Goal: Task Accomplishment & Management: Manage account settings

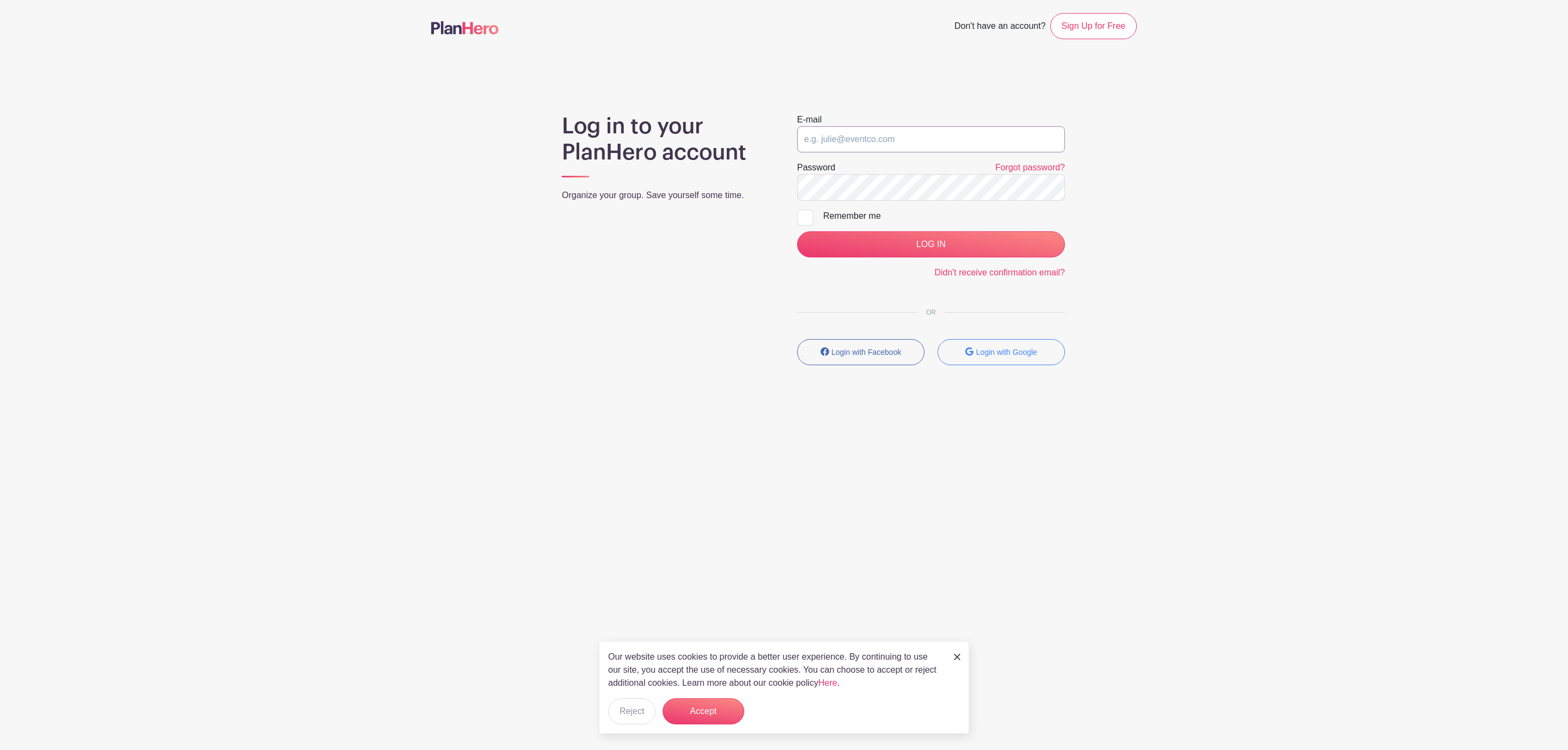
click at [863, 139] on input "email" at bounding box center [931, 140] width 268 height 26
click at [797, 231] on input "LOG IN" at bounding box center [931, 244] width 268 height 26
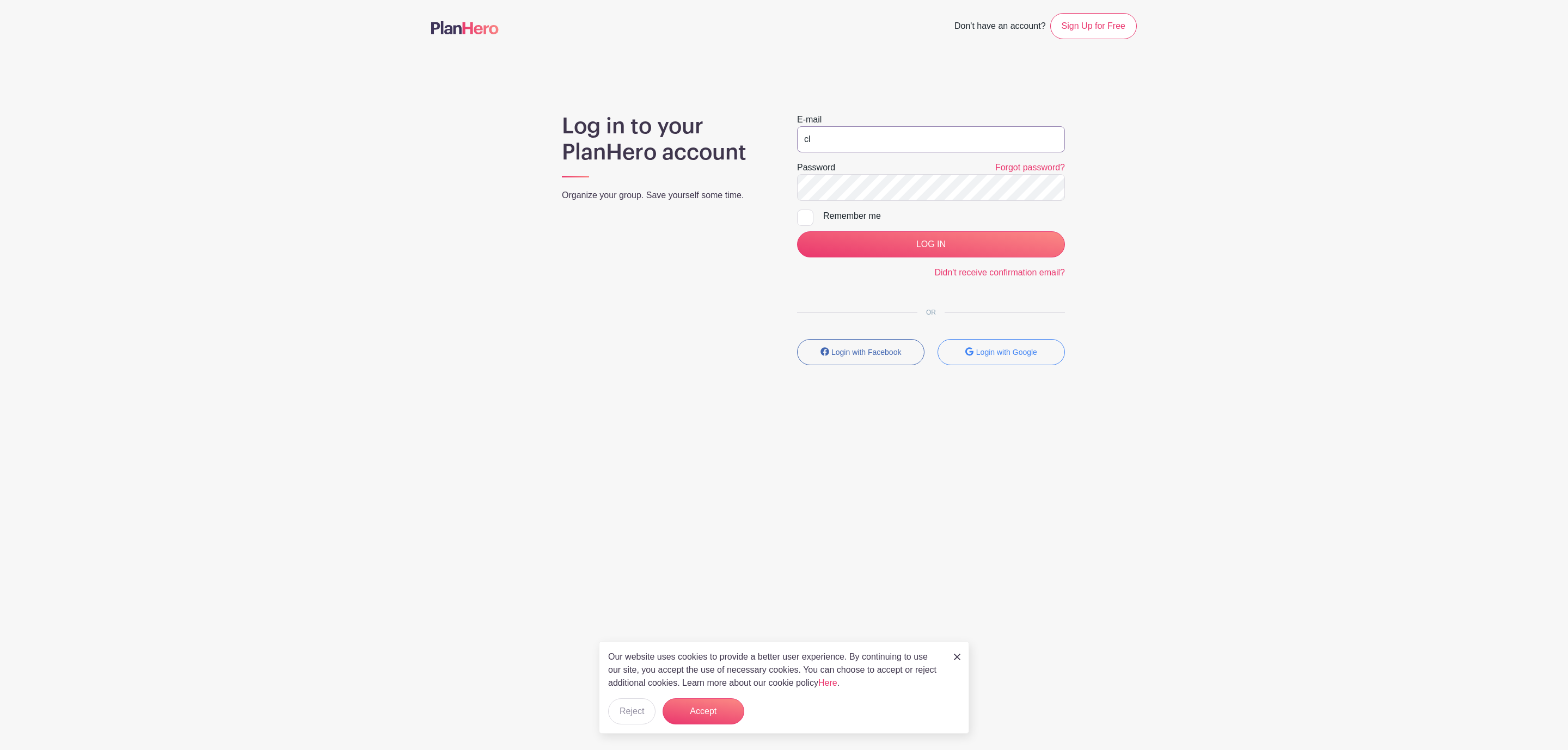
click at [851, 146] on input "cl" at bounding box center [931, 140] width 268 height 26
click at [825, 144] on input "cl" at bounding box center [931, 140] width 268 height 26
type input "c"
type input "[EMAIL_ADDRESS][DOMAIN_NAME]"
click at [797, 231] on input "LOG IN" at bounding box center [931, 244] width 268 height 26
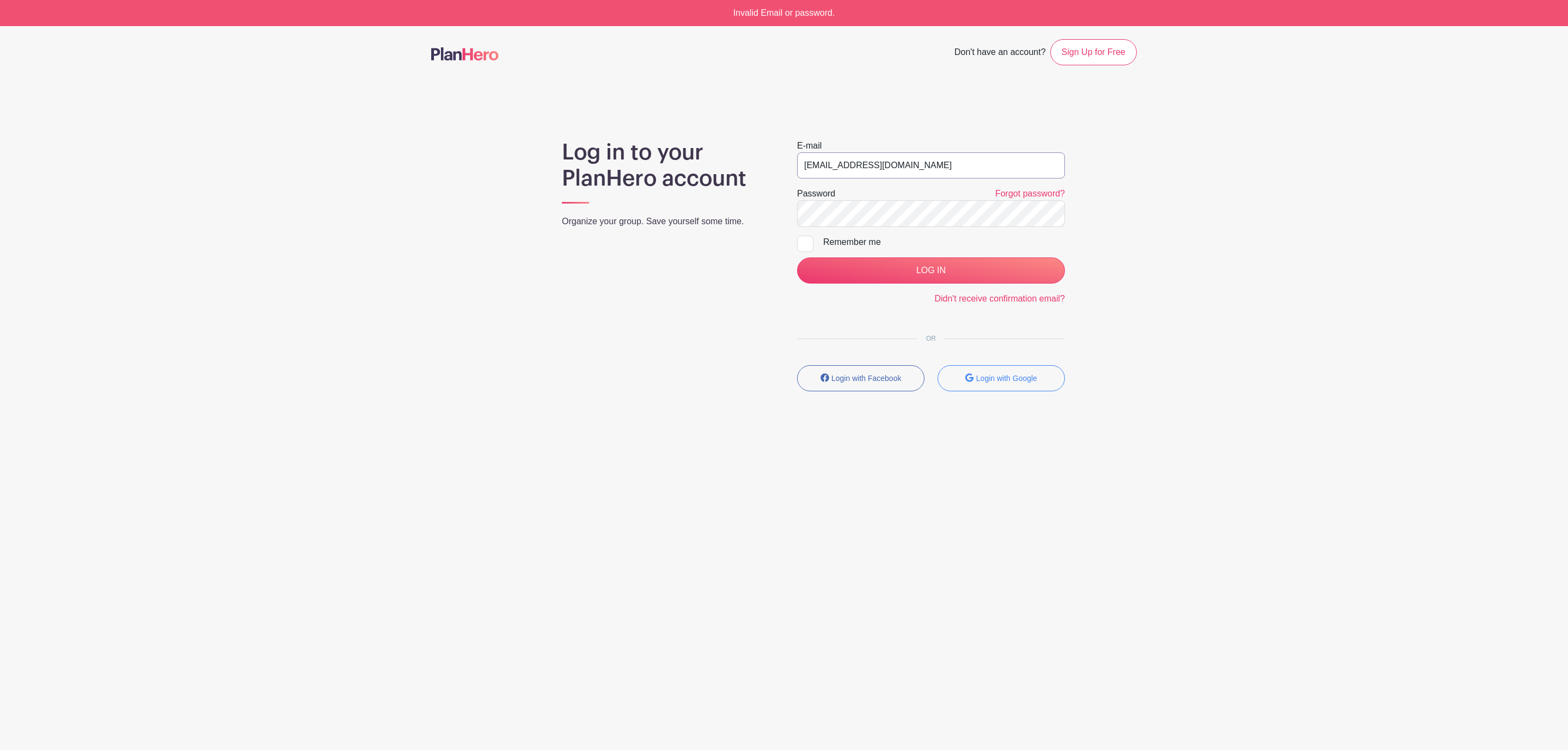
click at [933, 170] on input "[EMAIL_ADDRESS][DOMAIN_NAME]" at bounding box center [931, 166] width 268 height 26
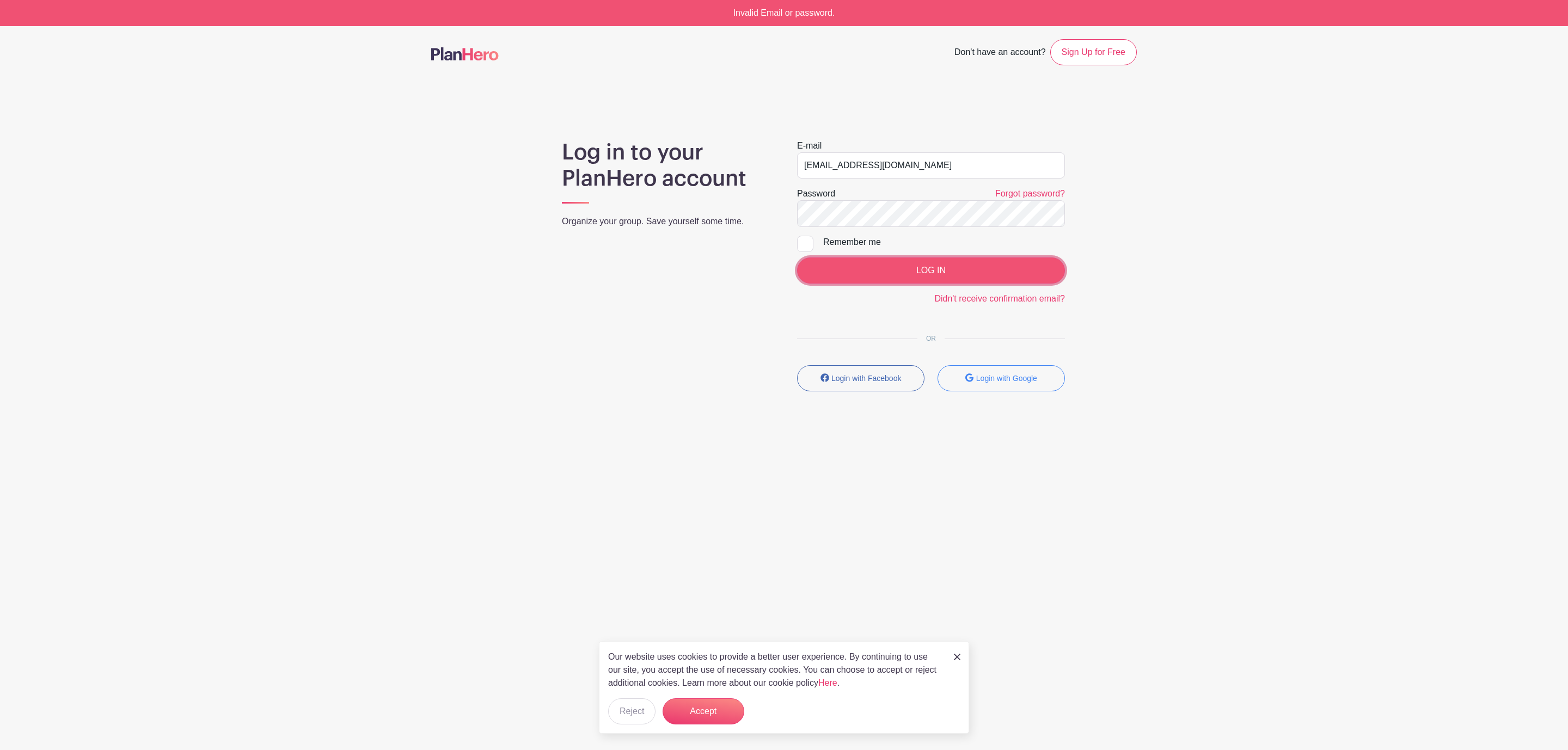
click at [894, 267] on input "LOG IN" at bounding box center [931, 270] width 268 height 26
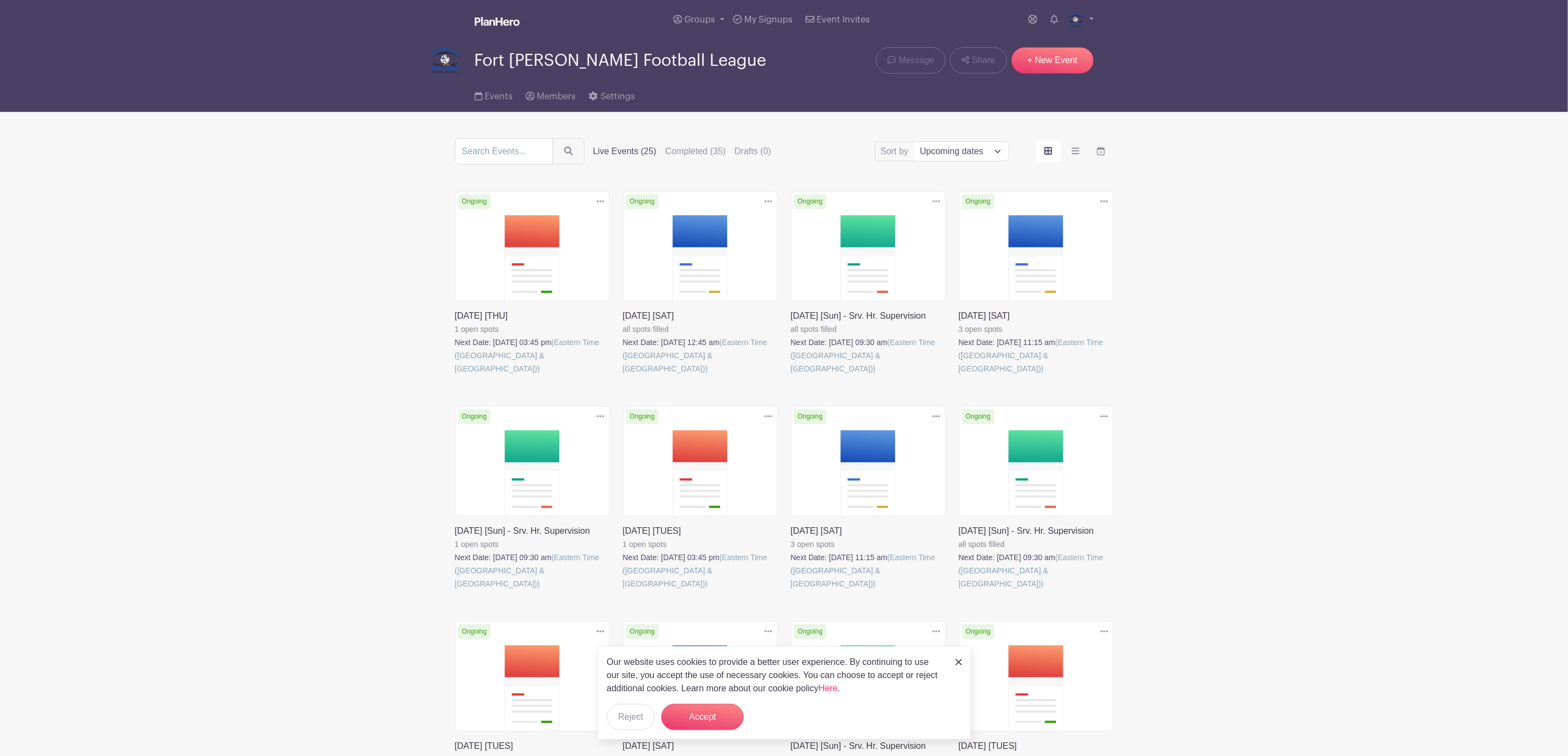
click at [455, 376] on link at bounding box center [455, 376] width 0 height 0
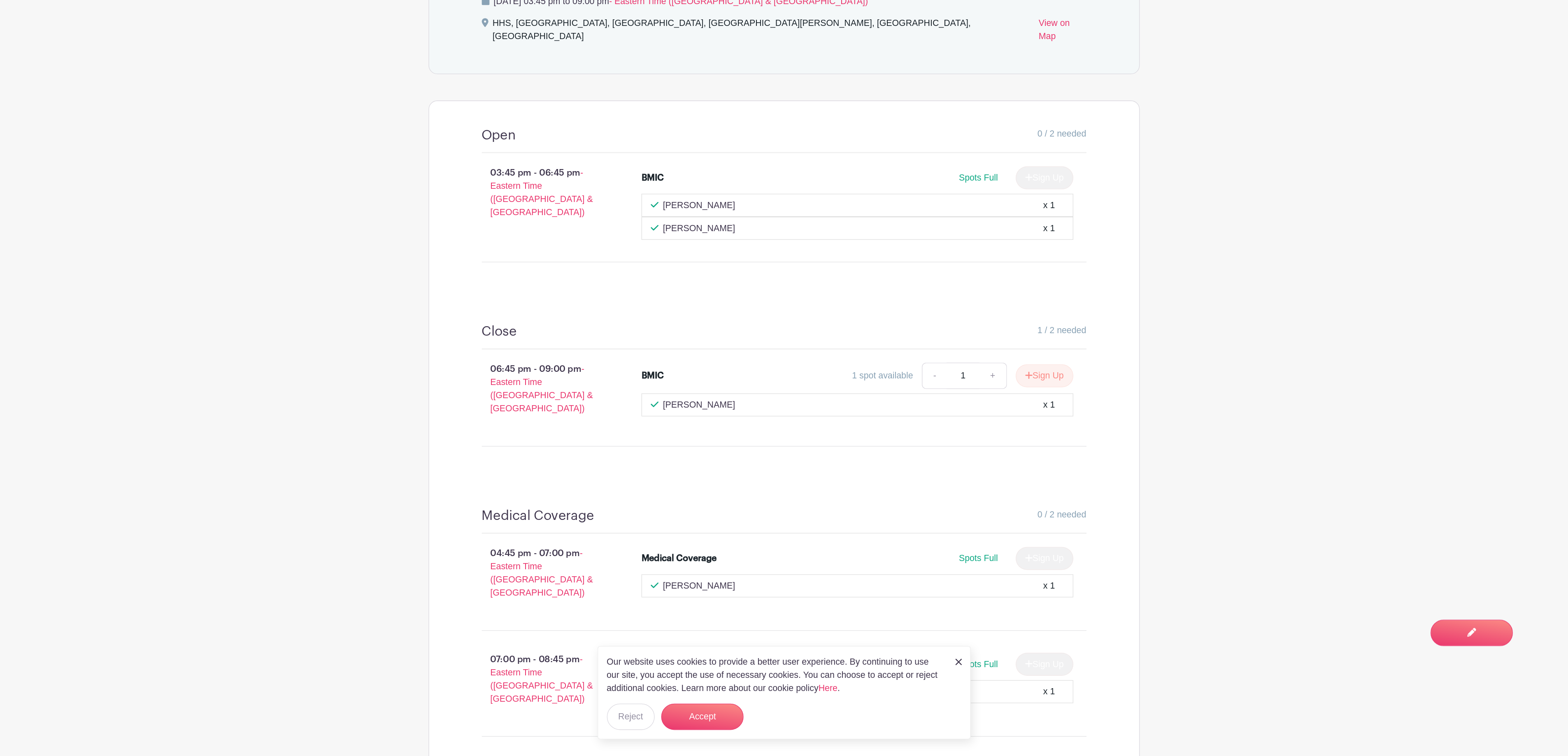
scroll to position [260, 0]
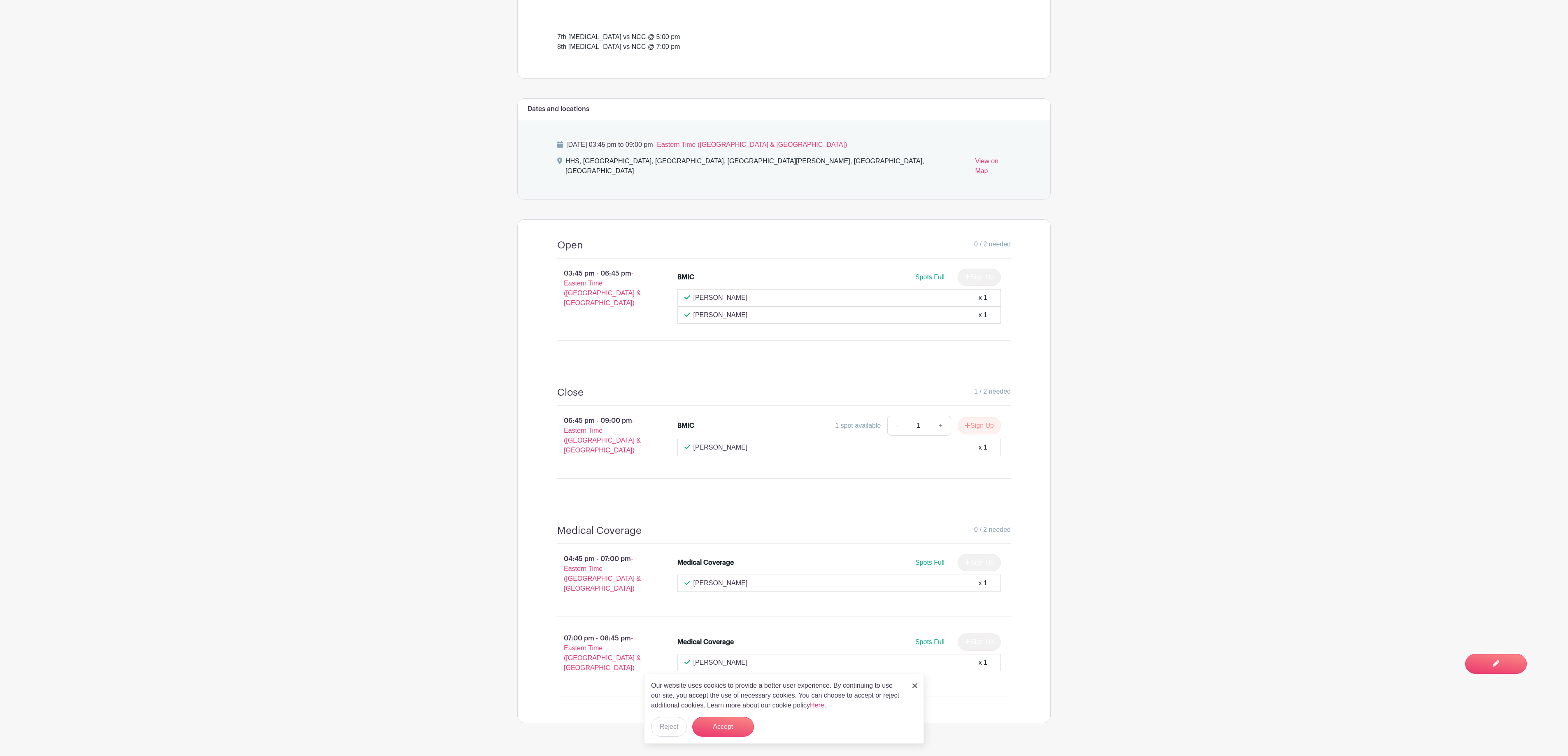
drag, startPoint x: 1136, startPoint y: 10, endPoint x: 1192, endPoint y: 324, distance: 319.0
click at [1175, 324] on main "Groups All Groups Fort Thomas Junior Football League FTJFL Service Hours Add Ne…" at bounding box center [784, 257] width 1568 height 1034
click at [915, 567] on img at bounding box center [915, 685] width 5 height 5
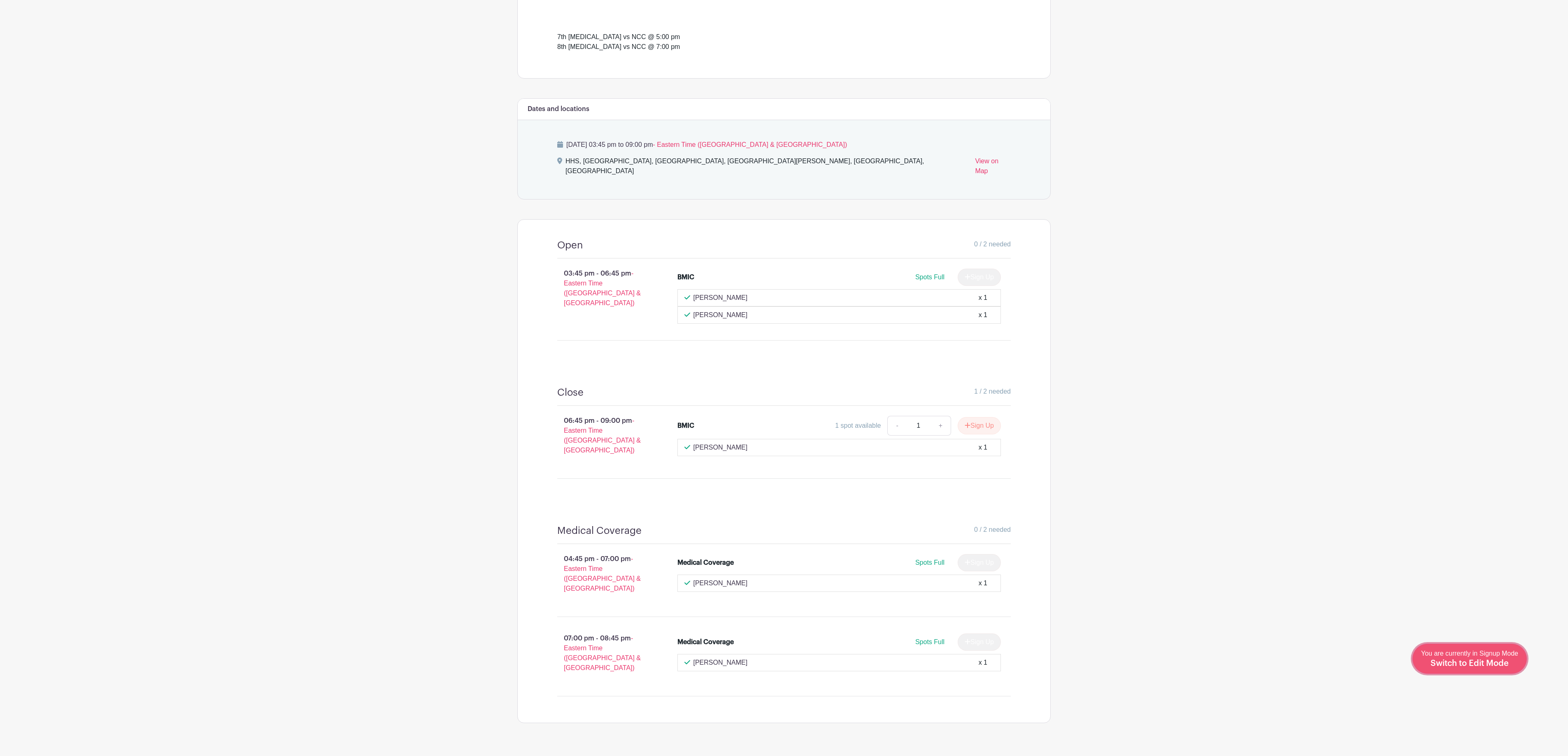
click at [1175, 567] on span "Switch to Edit Mode" at bounding box center [1469, 663] width 78 height 8
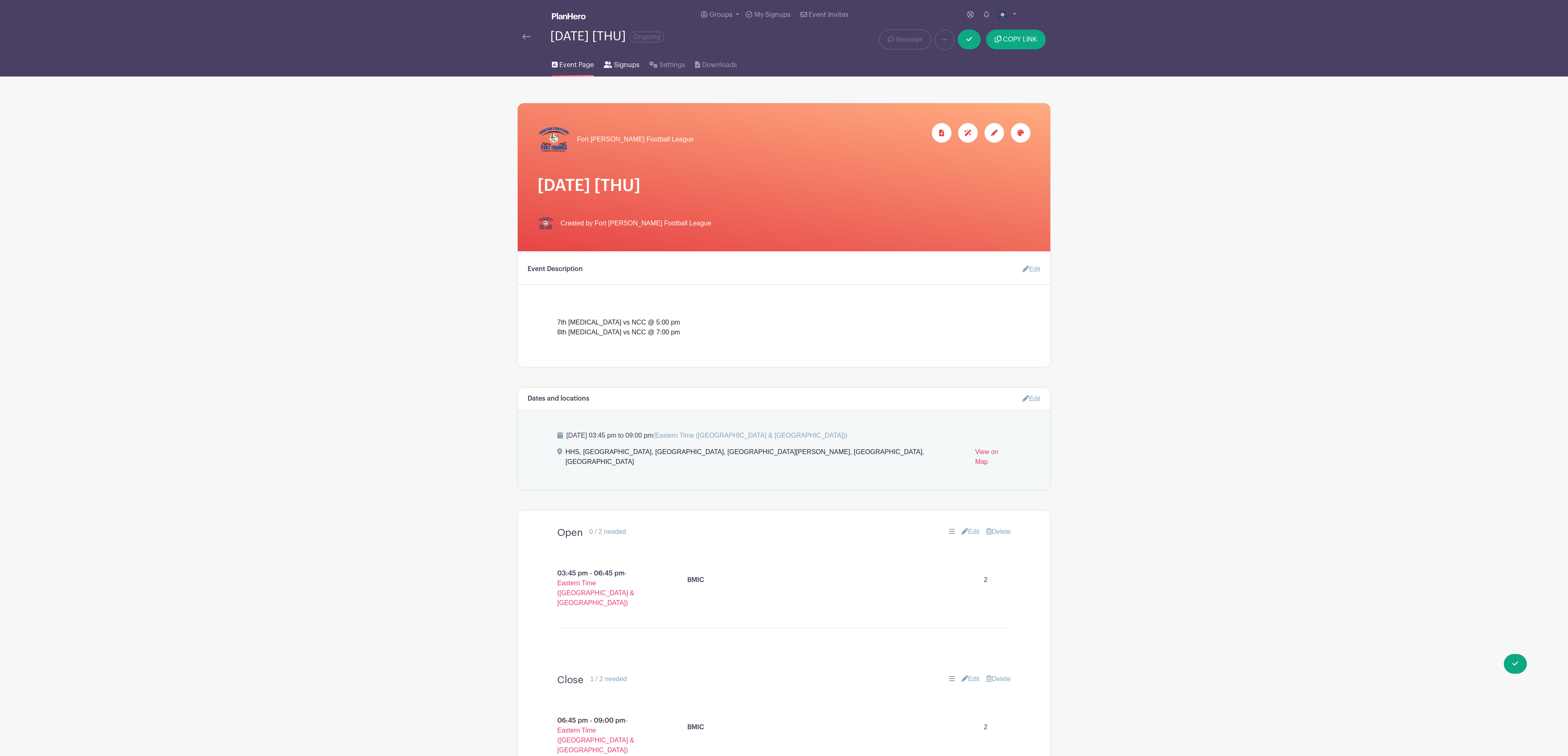
click at [619, 62] on span "Signups" at bounding box center [627, 65] width 26 height 10
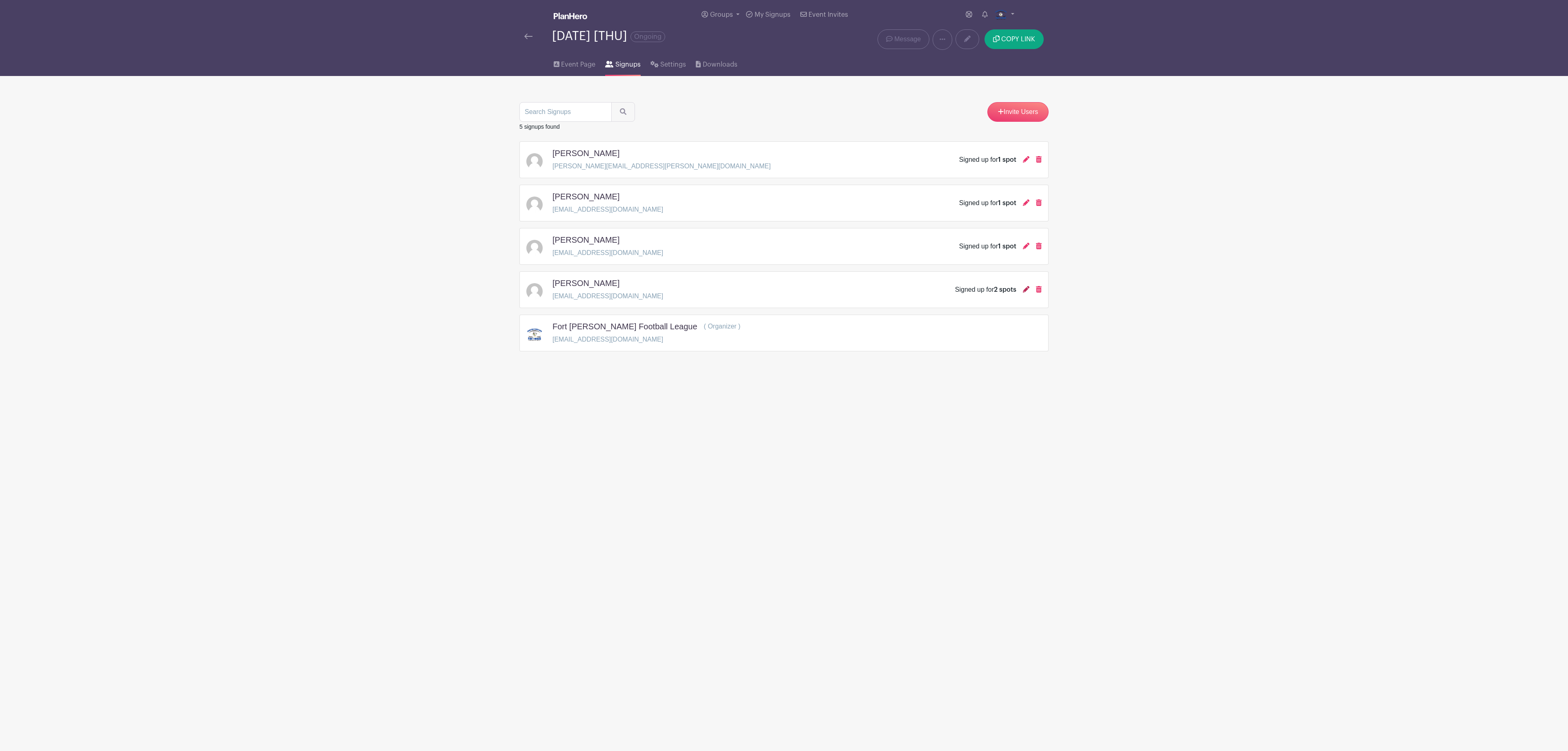
click at [1024, 292] on icon at bounding box center [1026, 289] width 7 height 7
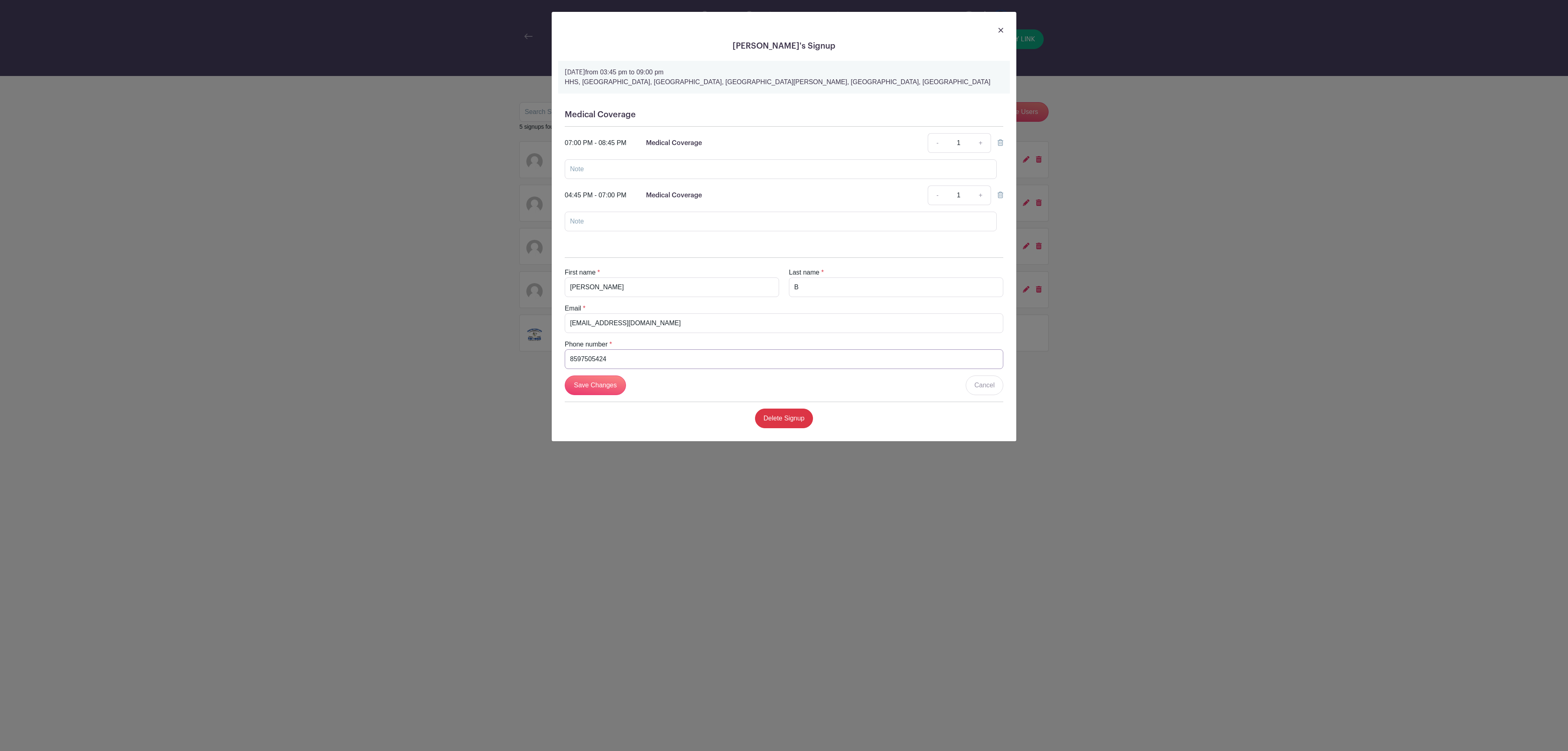
drag, startPoint x: 607, startPoint y: 367, endPoint x: 519, endPoint y: 367, distance: 88.0
click at [519, 367] on div "Tyler B's Signup Thursday, August 14, 2025 from 03:45 pm to 09:00 pm HHS, Highl…" at bounding box center [784, 375] width 1568 height 751
drag, startPoint x: 669, startPoint y: 330, endPoint x: 540, endPoint y: 330, distance: 129.0
click at [540, 330] on div "Tyler B's Signup Thursday, August 14, 2025 from 03:45 pm to 09:00 pm HHS, Highl…" at bounding box center [784, 375] width 1568 height 751
drag, startPoint x: 869, startPoint y: 292, endPoint x: 775, endPoint y: 292, distance: 94.0
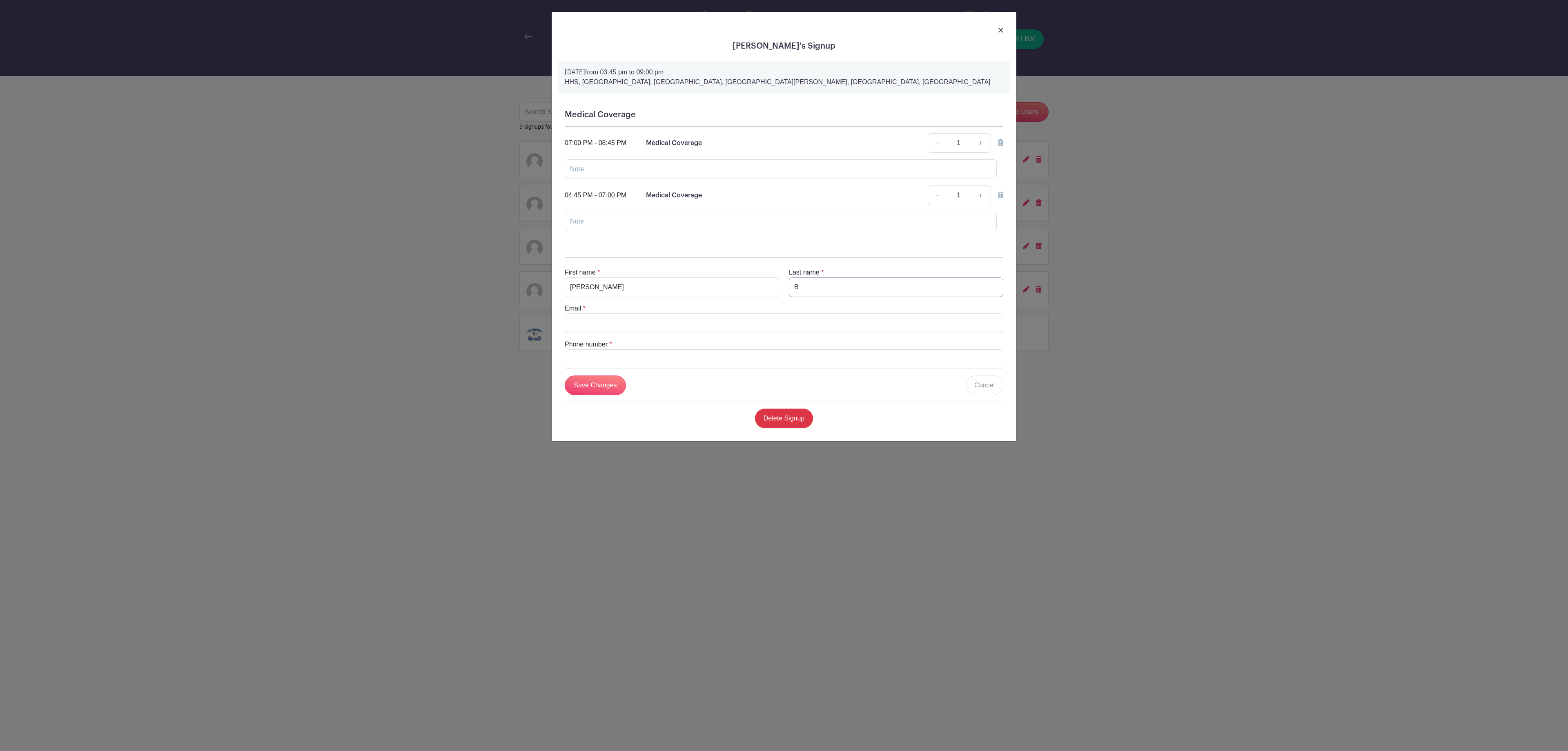
click at [775, 292] on div "First name * Tyler Last name * B" at bounding box center [784, 282] width 449 height 29
drag, startPoint x: 663, startPoint y: 294, endPoint x: 544, endPoint y: 294, distance: 119.0
click at [544, 294] on div "Tyler B's Signup Thursday, August 14, 2025 from 03:45 pm to 09:00 pm HHS, Highl…" at bounding box center [784, 375] width 1568 height 751
type input "Matt"
type input "Scott"
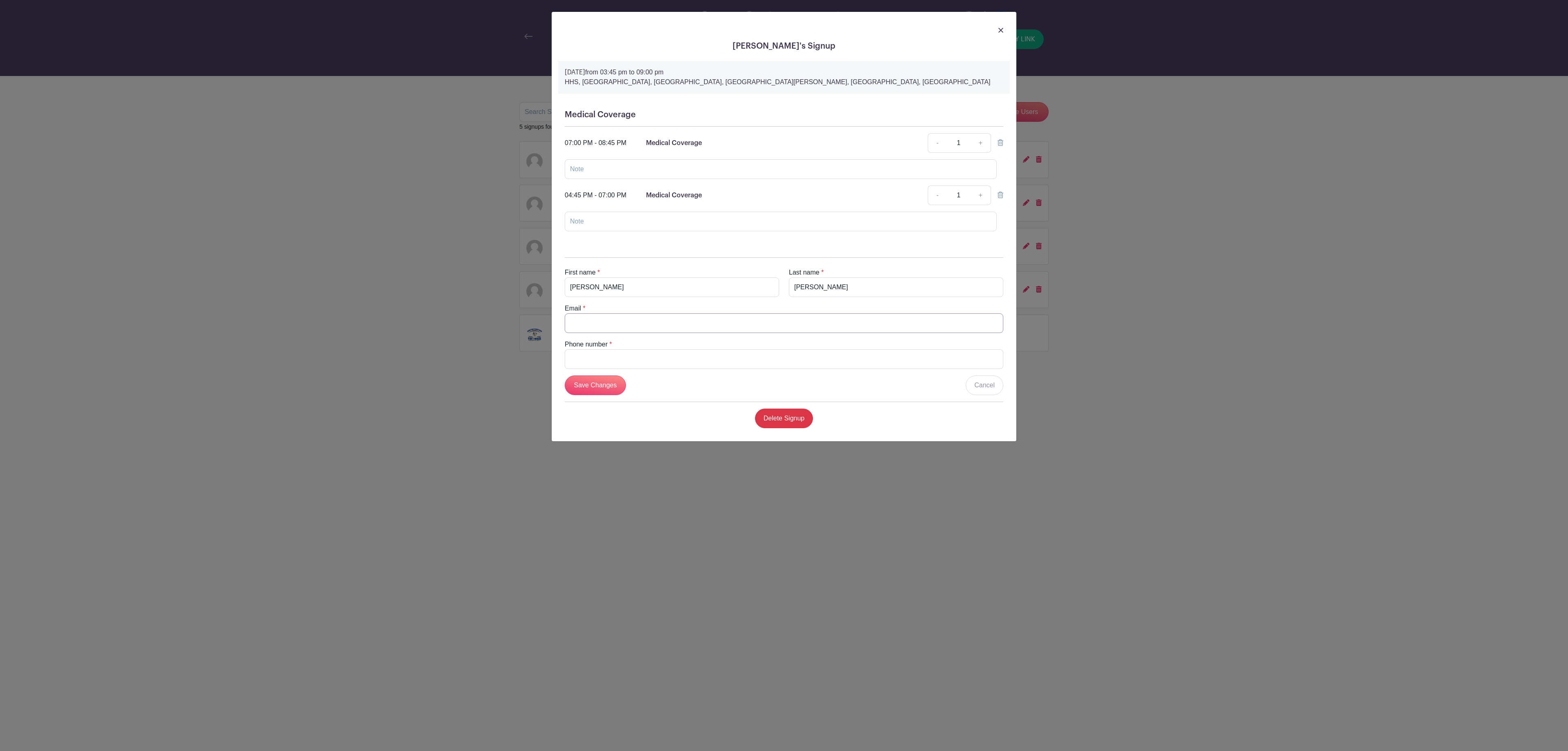
click at [657, 325] on input "Email" at bounding box center [784, 323] width 438 height 19
paste input "Matthew.Scott@stelizabeth.com"
type input "Matthew.Scott@stelizabeth.com"
click at [658, 359] on input "Phone number" at bounding box center [784, 359] width 438 height 19
drag, startPoint x: 654, startPoint y: 363, endPoint x: 509, endPoint y: 335, distance: 147.7
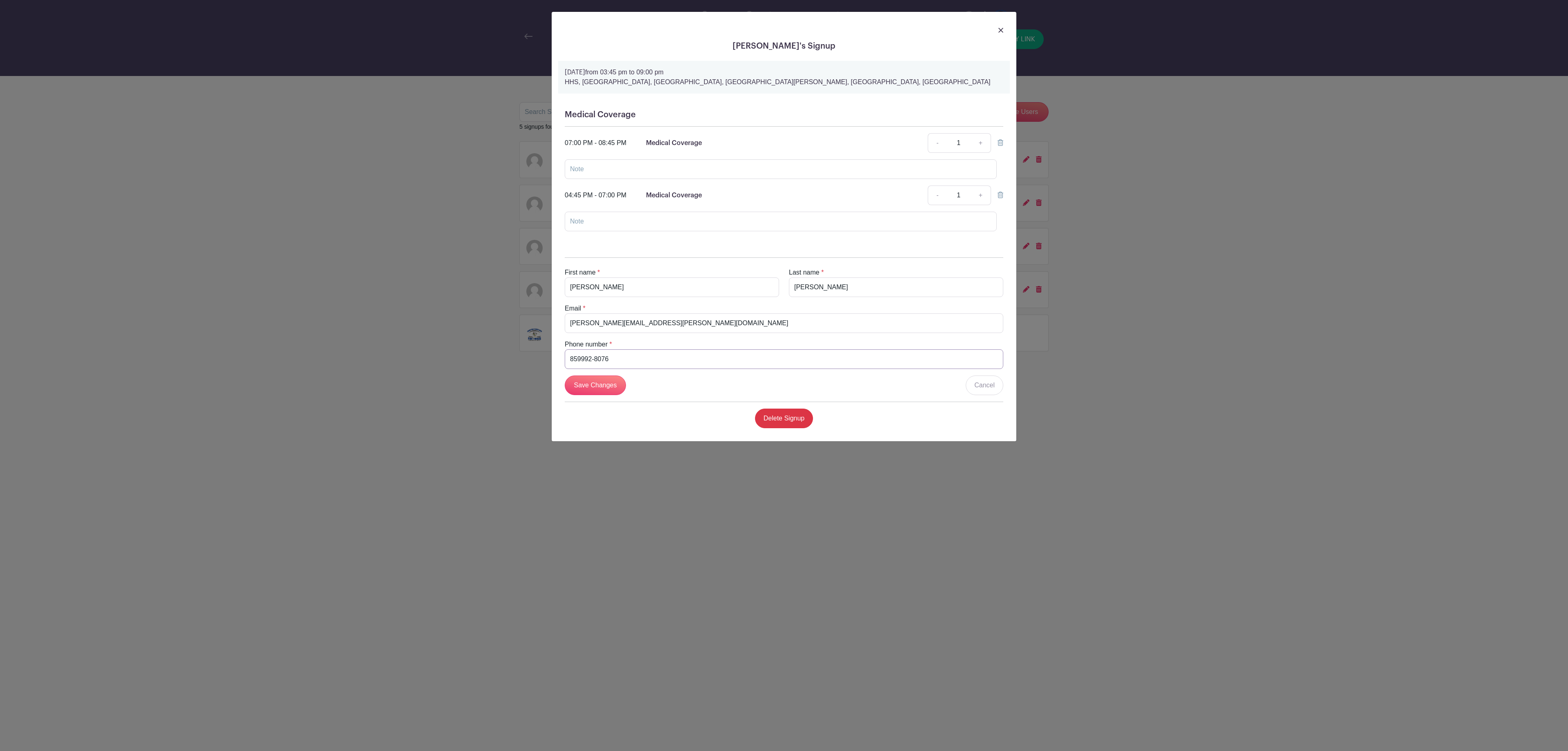
click at [509, 335] on div "Tyler B's Signup Thursday, August 14, 2025 from 03:45 pm to 09:00 pm HHS, Highl…" at bounding box center [784, 375] width 1568 height 751
type input "859-992-8076"
click at [597, 395] on input "Save Changes" at bounding box center [595, 385] width 61 height 19
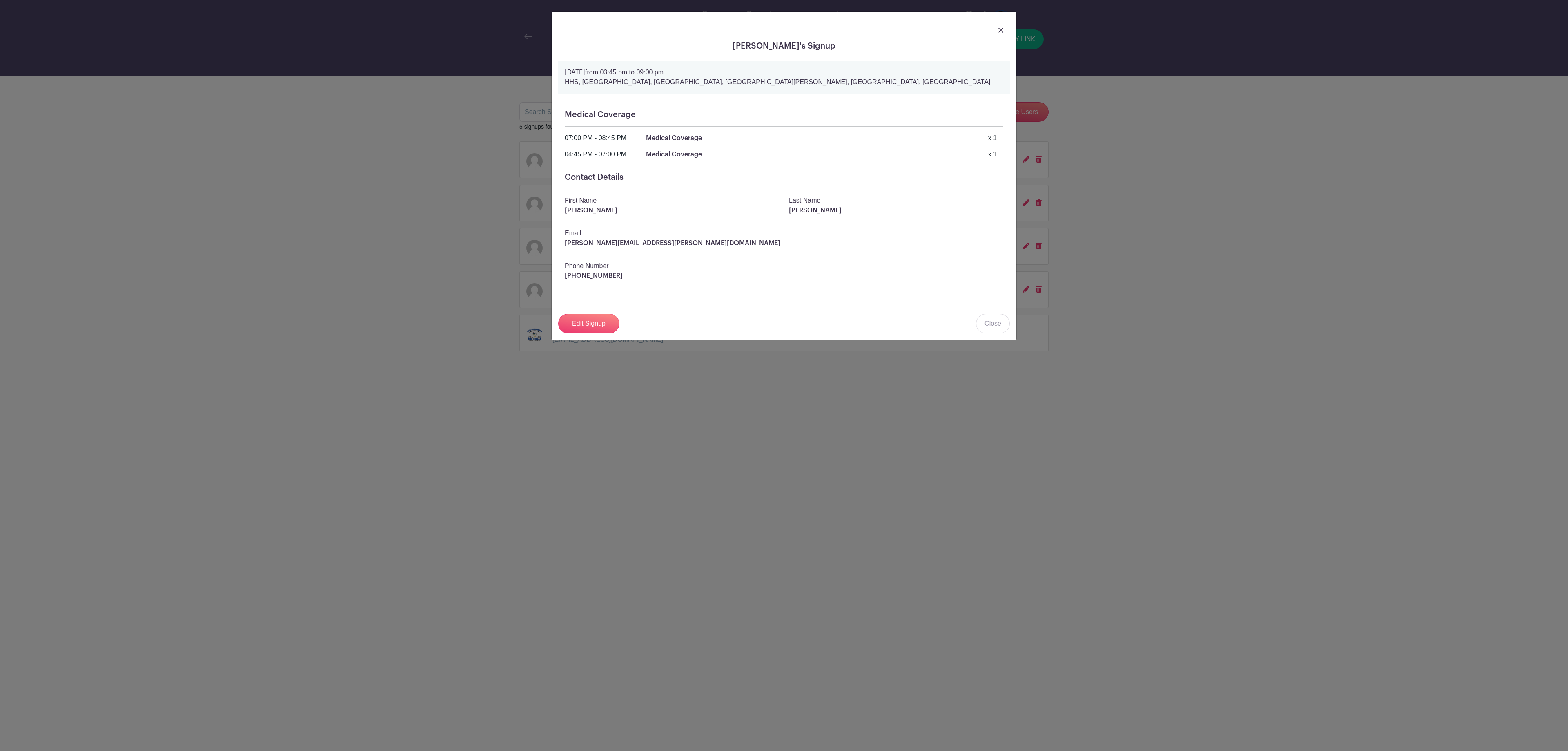
click at [999, 30] on img at bounding box center [1001, 30] width 5 height 5
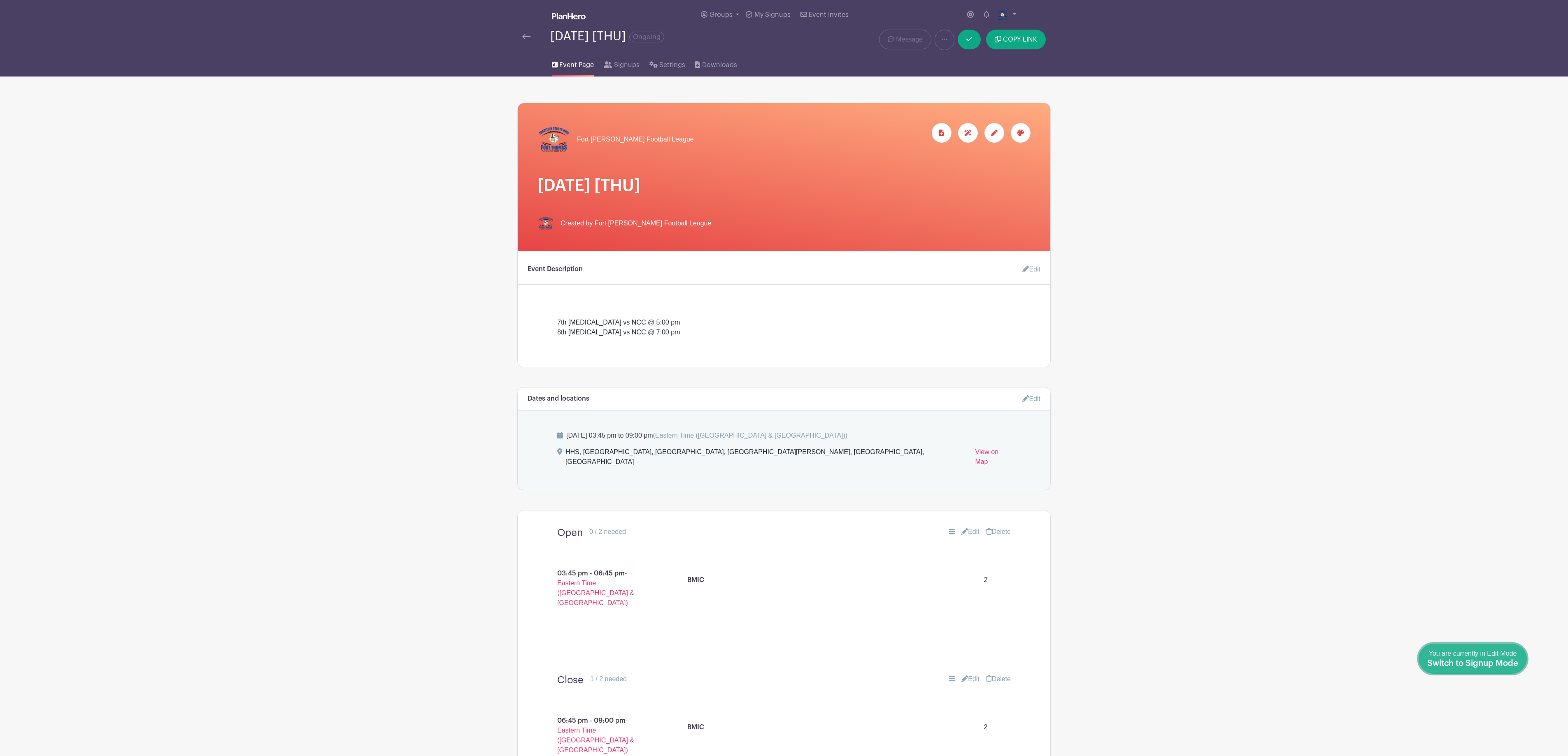
click at [1515, 662] on span "Switch to Signup Mode" at bounding box center [1472, 663] width 91 height 8
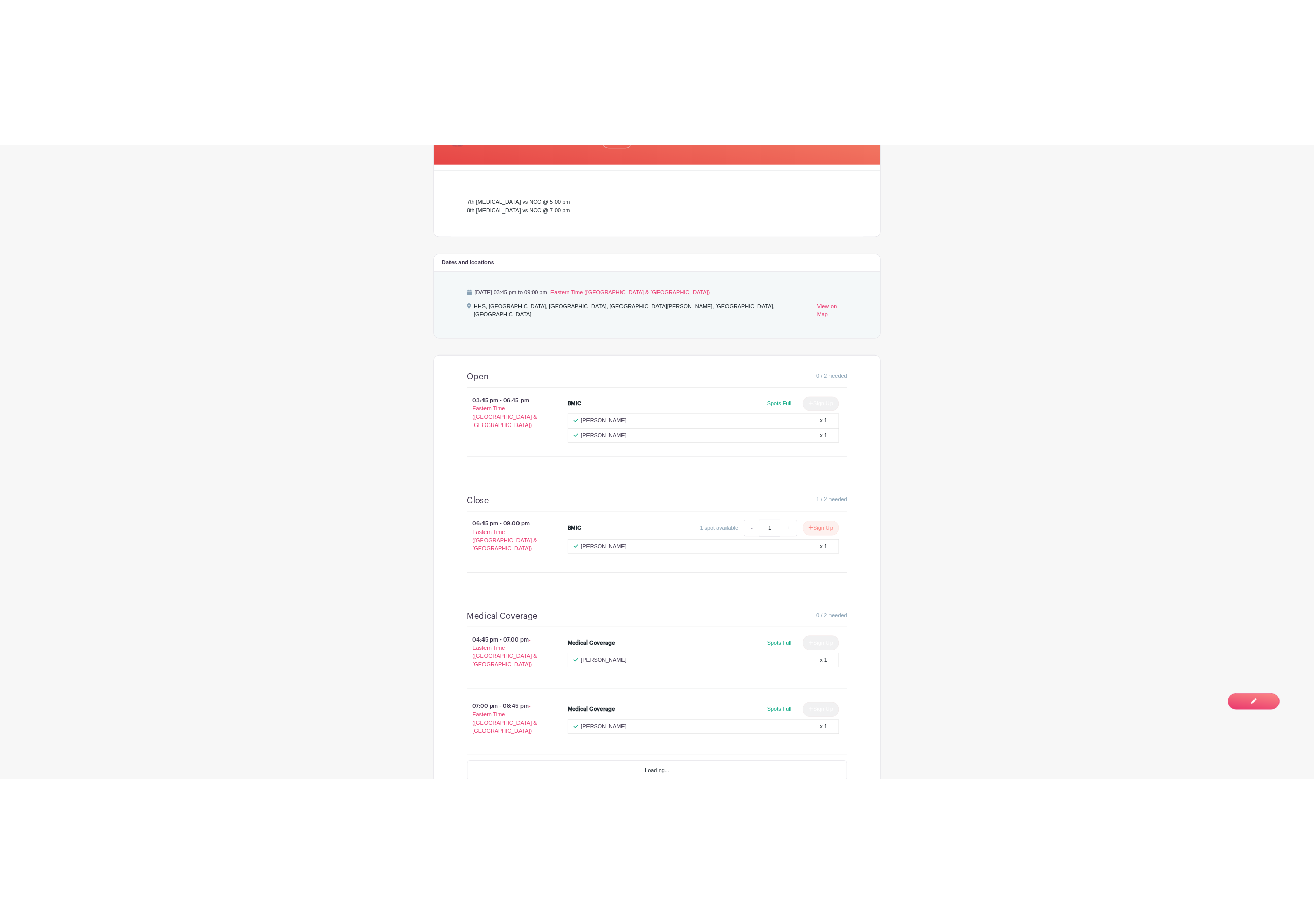
scroll to position [304, 0]
